Goal: Information Seeking & Learning: Learn about a topic

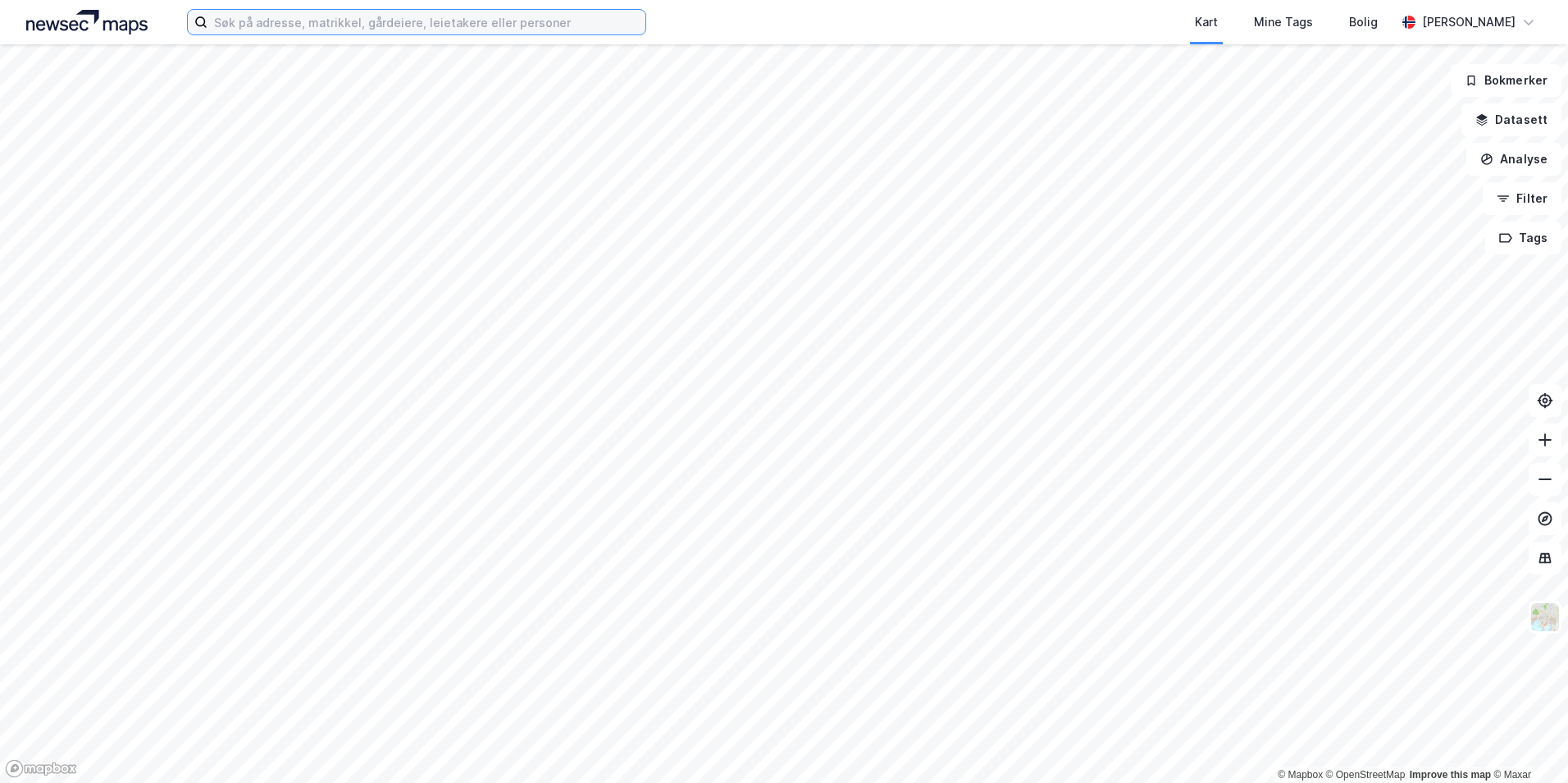
click at [274, 30] on input at bounding box center [427, 22] width 438 height 24
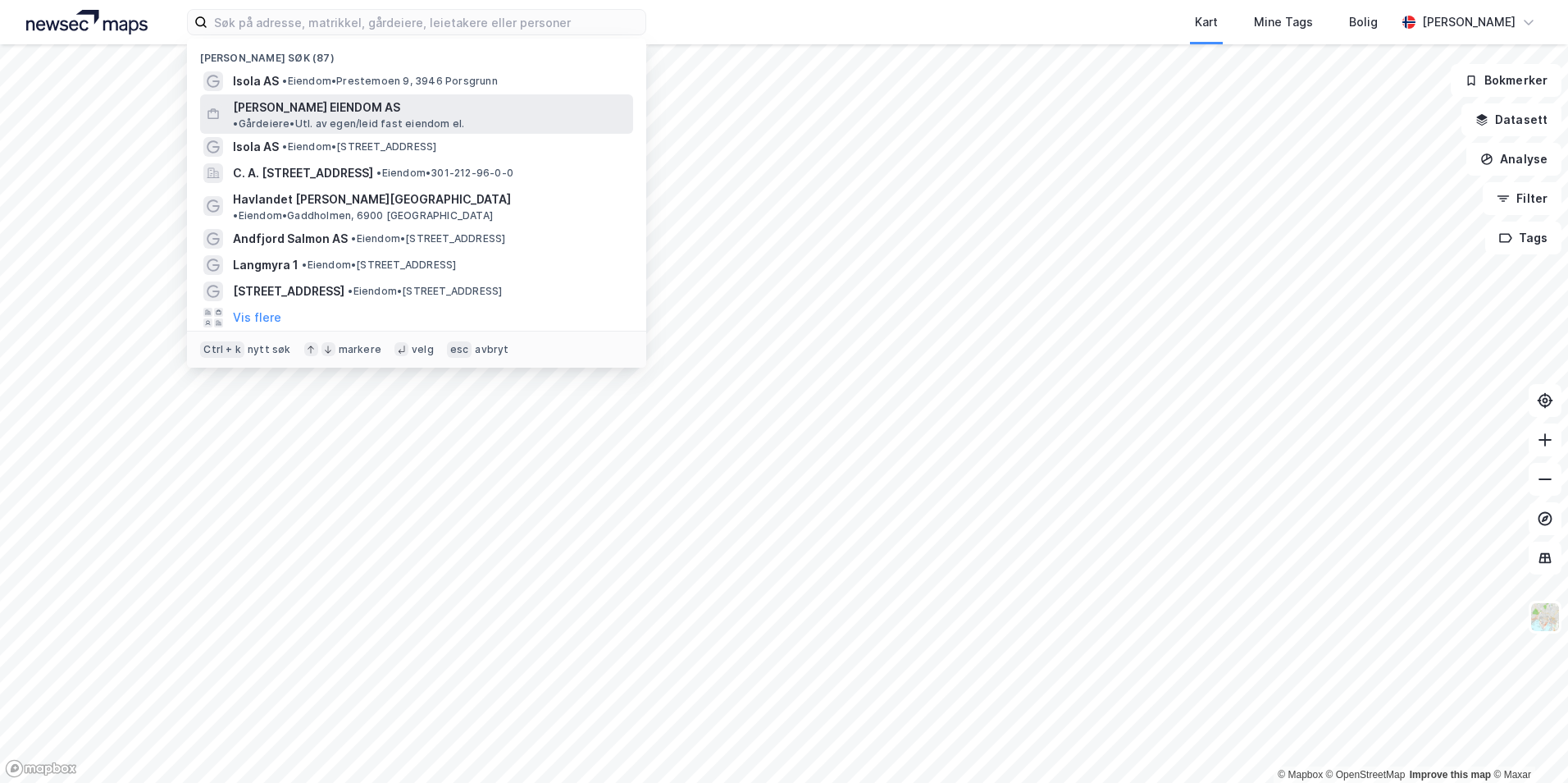
click at [309, 113] on span "[PERSON_NAME] EIENDOM AS" at bounding box center [316, 107] width 168 height 20
